Goal: Check status: Check status

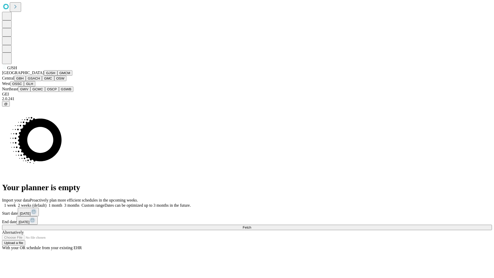
click at [44, 76] on button "GJSH" at bounding box center [50, 72] width 13 height 5
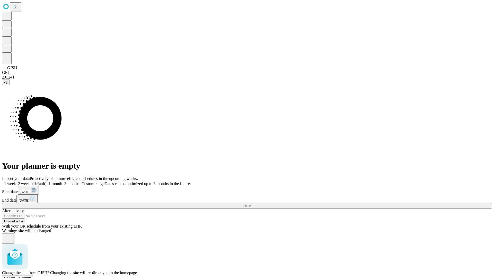
click at [31, 276] on span "Confirm" at bounding box center [25, 278] width 12 height 4
click at [16, 181] on label "1 week" at bounding box center [9, 183] width 14 height 4
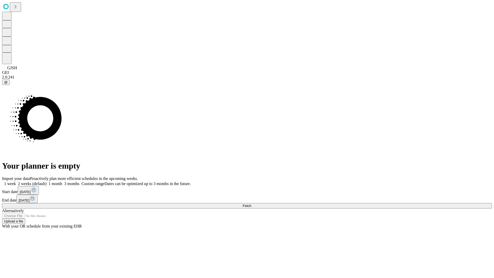
click at [251, 204] on span "Fetch" at bounding box center [247, 206] width 8 height 4
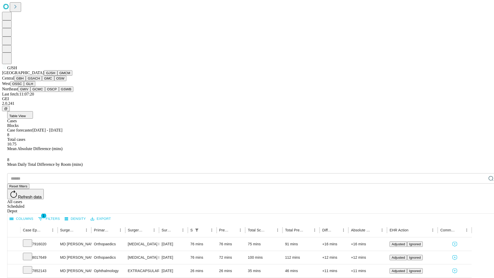
click at [57, 76] on button "GMCM" at bounding box center [64, 72] width 15 height 5
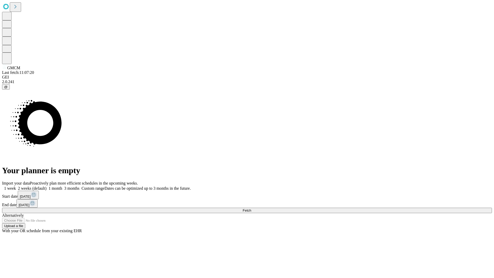
click at [16, 186] on label "1 week" at bounding box center [9, 188] width 14 height 4
click at [251, 209] on span "Fetch" at bounding box center [247, 211] width 8 height 4
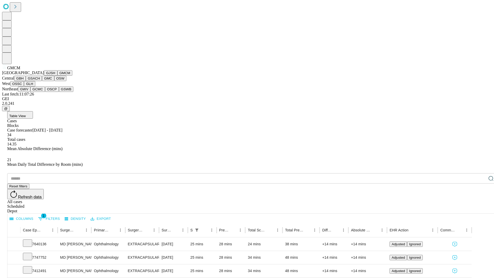
click at [26, 81] on button "GBH" at bounding box center [20, 78] width 12 height 5
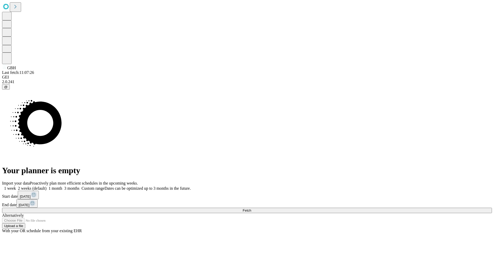
click at [16, 186] on label "1 week" at bounding box center [9, 188] width 14 height 4
click at [251, 209] on span "Fetch" at bounding box center [247, 211] width 8 height 4
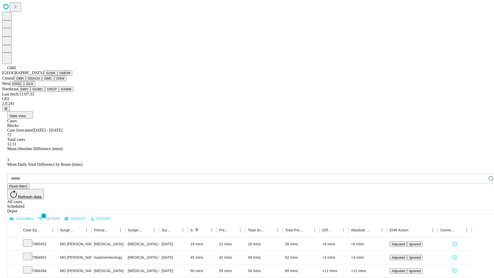
click at [40, 81] on button "GSACH" at bounding box center [34, 78] width 16 height 5
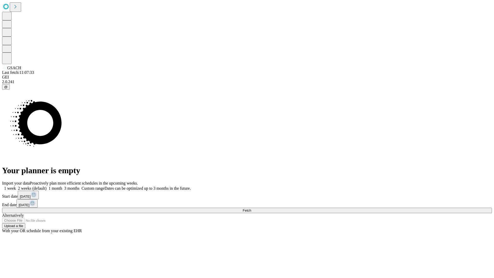
click at [251, 209] on span "Fetch" at bounding box center [247, 211] width 8 height 4
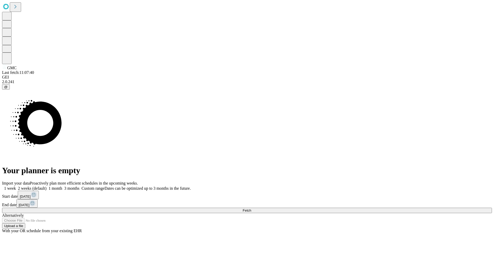
click at [16, 186] on label "1 week" at bounding box center [9, 188] width 14 height 4
click at [251, 209] on span "Fetch" at bounding box center [247, 211] width 8 height 4
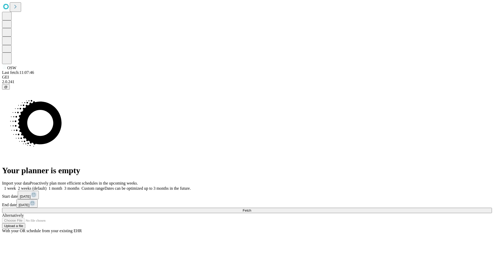
click at [16, 186] on label "1 week" at bounding box center [9, 188] width 14 height 4
click at [251, 209] on span "Fetch" at bounding box center [247, 211] width 8 height 4
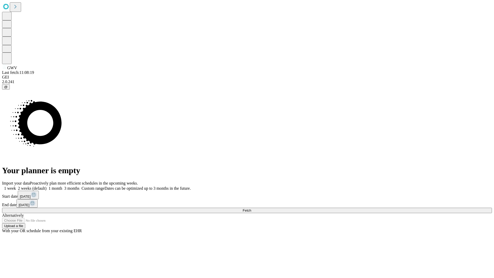
click at [16, 186] on label "1 week" at bounding box center [9, 188] width 14 height 4
click at [251, 209] on span "Fetch" at bounding box center [247, 211] width 8 height 4
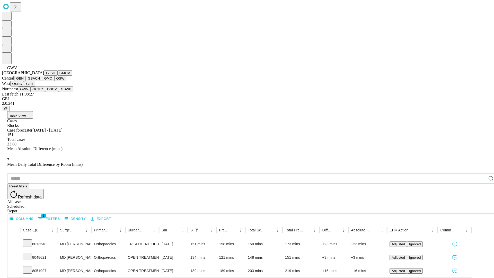
click at [40, 92] on button "GCMC" at bounding box center [37, 88] width 15 height 5
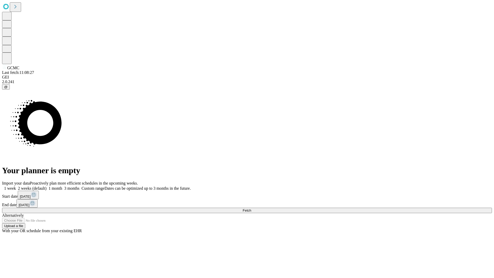
click at [16, 186] on label "1 week" at bounding box center [9, 188] width 14 height 4
click at [251, 209] on span "Fetch" at bounding box center [247, 211] width 8 height 4
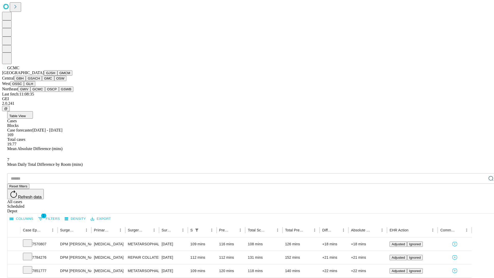
click at [45, 92] on button "OSCP" at bounding box center [52, 88] width 14 height 5
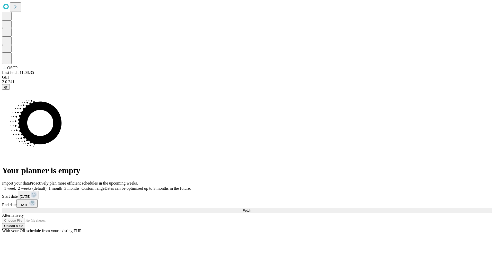
click at [16, 186] on label "1 week" at bounding box center [9, 188] width 14 height 4
click at [251, 209] on span "Fetch" at bounding box center [247, 211] width 8 height 4
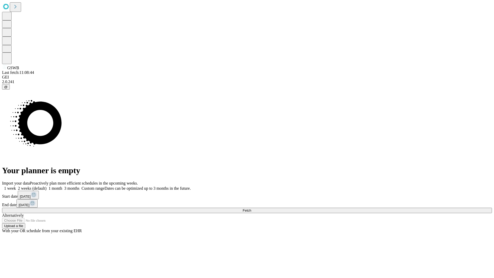
click at [251, 209] on span "Fetch" at bounding box center [247, 211] width 8 height 4
